Goal: Book appointment/travel/reservation

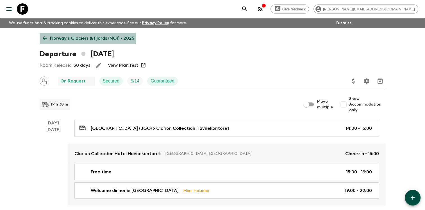
click at [43, 37] on icon at bounding box center [45, 38] width 6 height 6
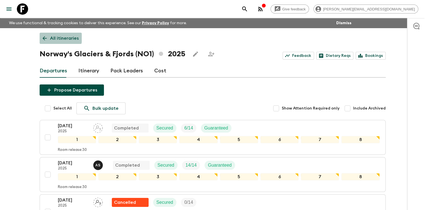
click at [46, 38] on icon at bounding box center [45, 38] width 6 height 6
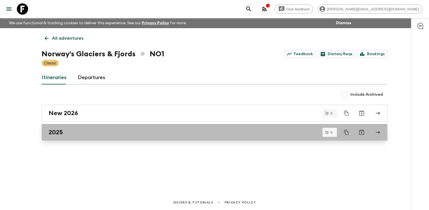
click at [94, 133] on div "2025" at bounding box center [210, 131] width 322 height 7
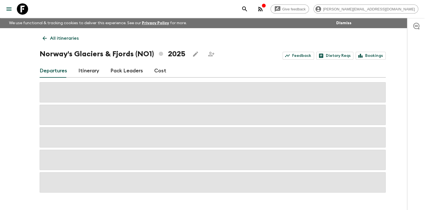
click at [44, 37] on icon at bounding box center [45, 38] width 6 height 6
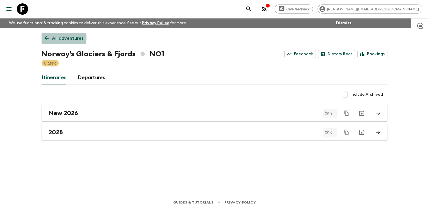
click at [44, 38] on icon at bounding box center [47, 38] width 6 height 6
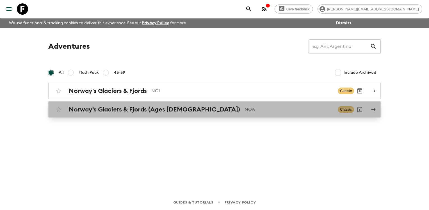
click at [96, 109] on h2 "Norway's Glaciers & Fjords (Ages [DEMOGRAPHIC_DATA])" at bounding box center [154, 109] width 171 height 7
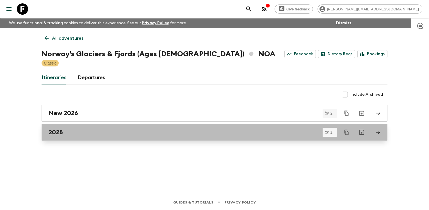
click at [104, 135] on div "2025" at bounding box center [210, 131] width 322 height 7
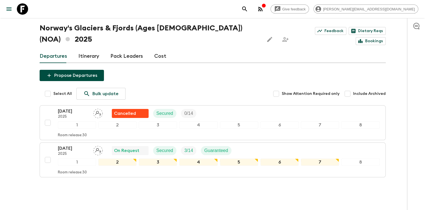
scroll to position [29, 0]
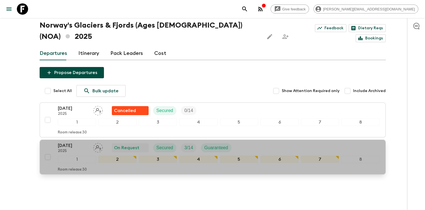
click at [102, 165] on div "Room release: 30" at bounding box center [219, 168] width 322 height 7
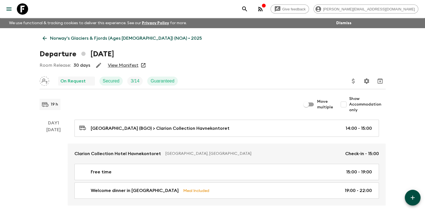
click at [128, 66] on link "View Manifest" at bounding box center [123, 65] width 31 height 6
